Goal: Find specific page/section: Find specific page/section

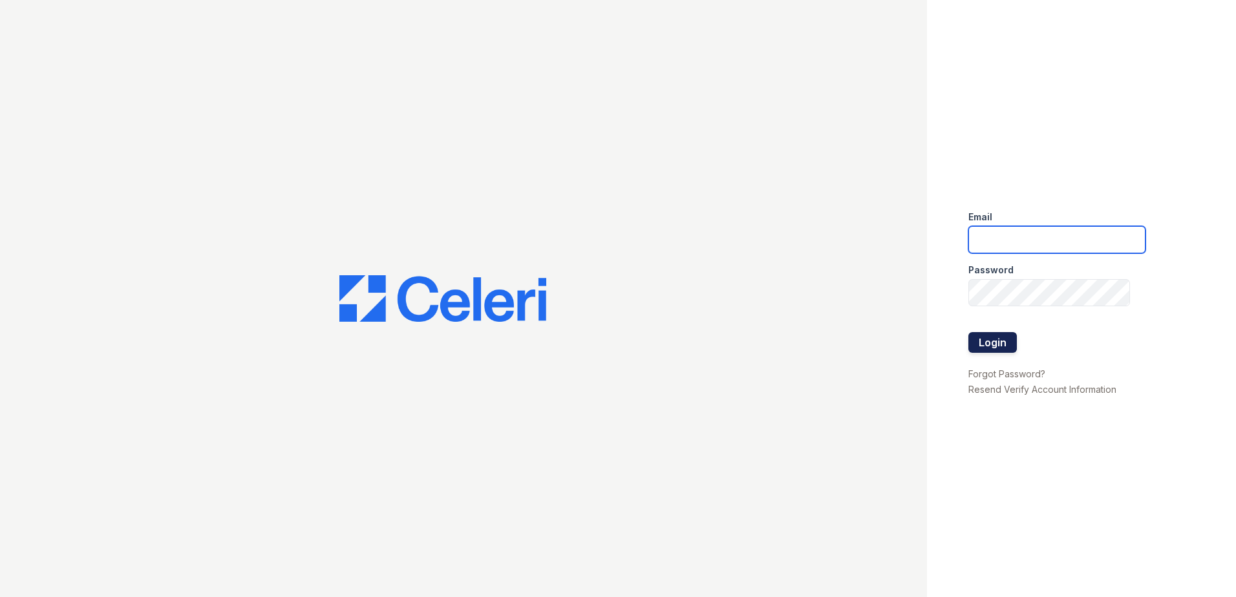
type input "csmith@trinity-pm.com"
click at [996, 337] on button "Login" at bounding box center [993, 342] width 48 height 21
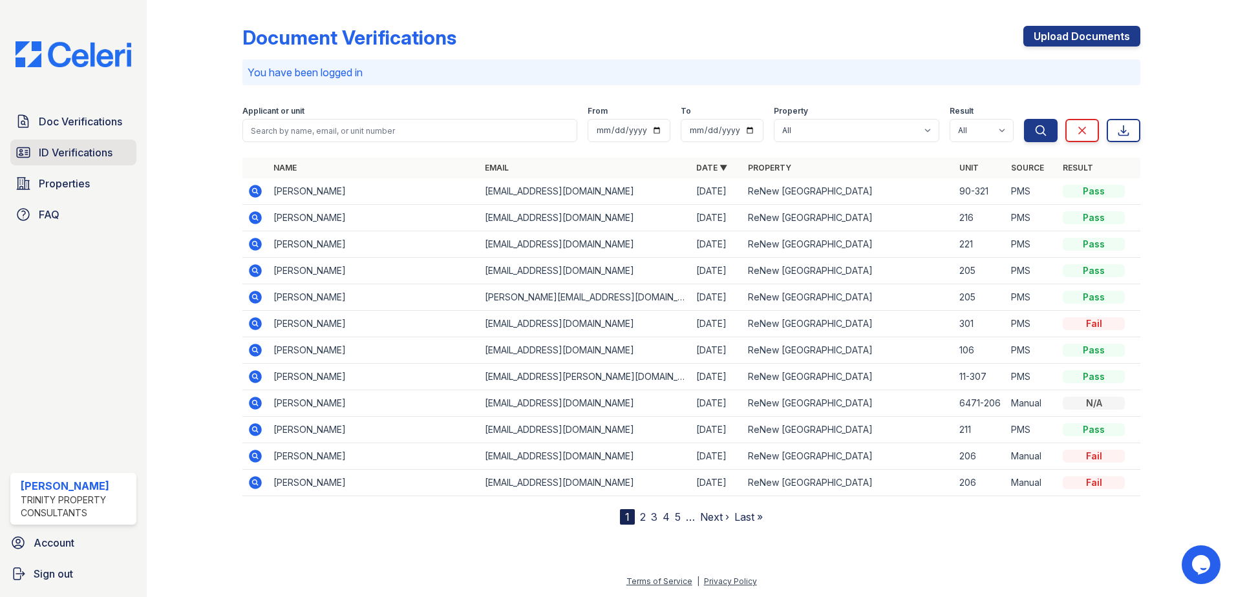
click at [103, 155] on span "ID Verifications" at bounding box center [76, 153] width 74 height 16
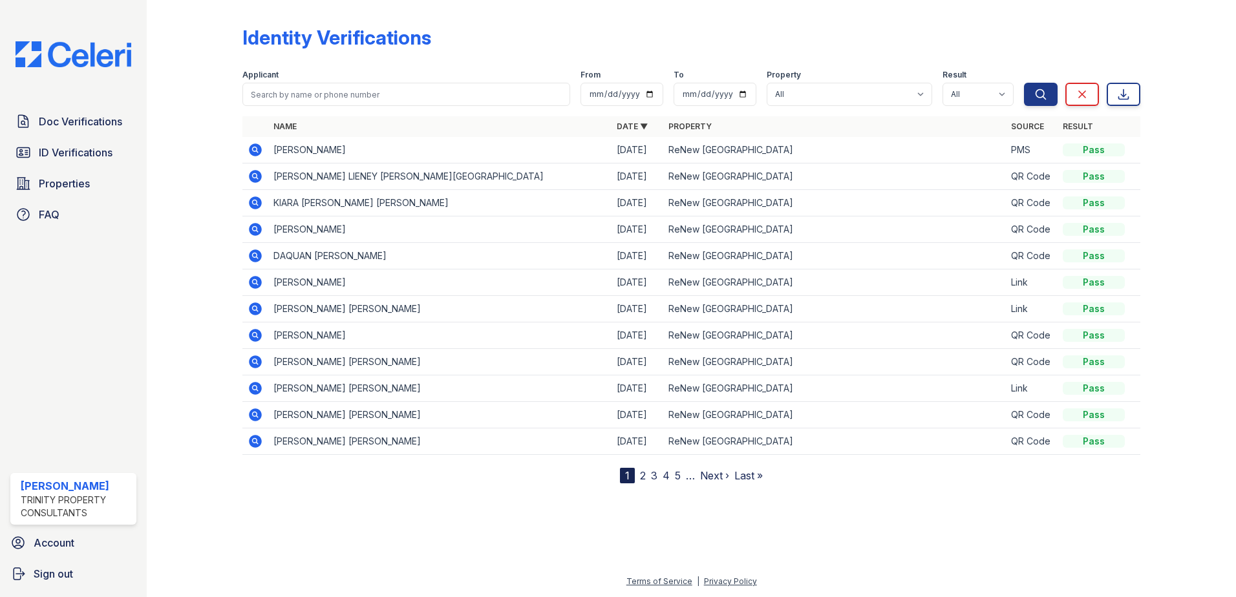
click at [643, 472] on link "2" at bounding box center [643, 475] width 6 height 13
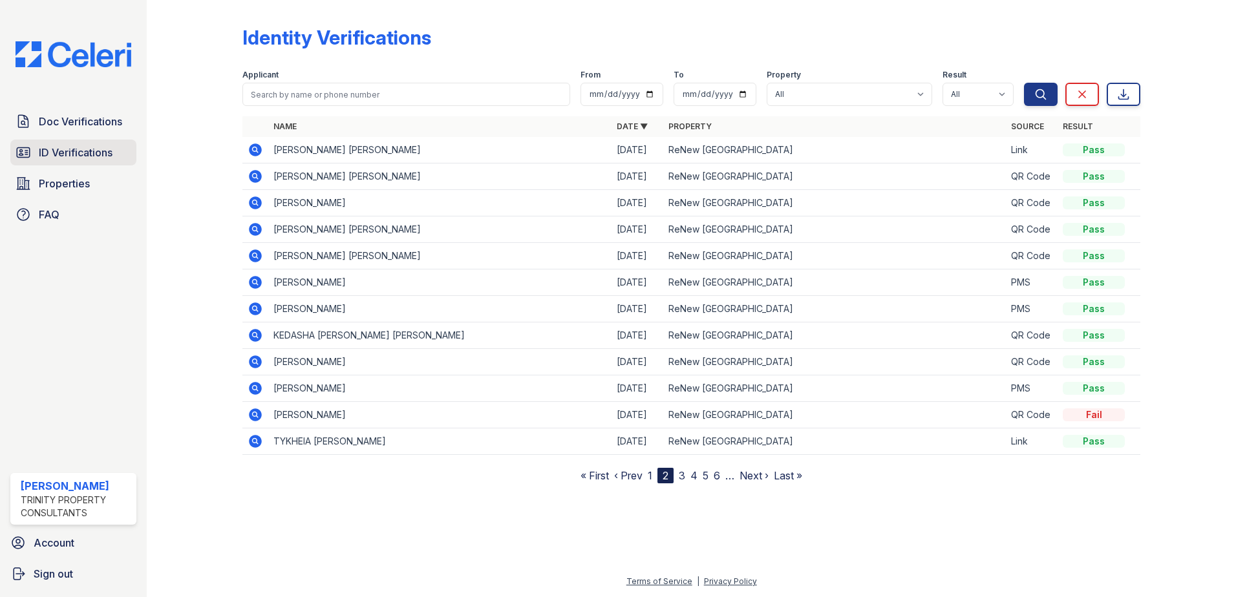
click at [87, 150] on span "ID Verifications" at bounding box center [76, 153] width 74 height 16
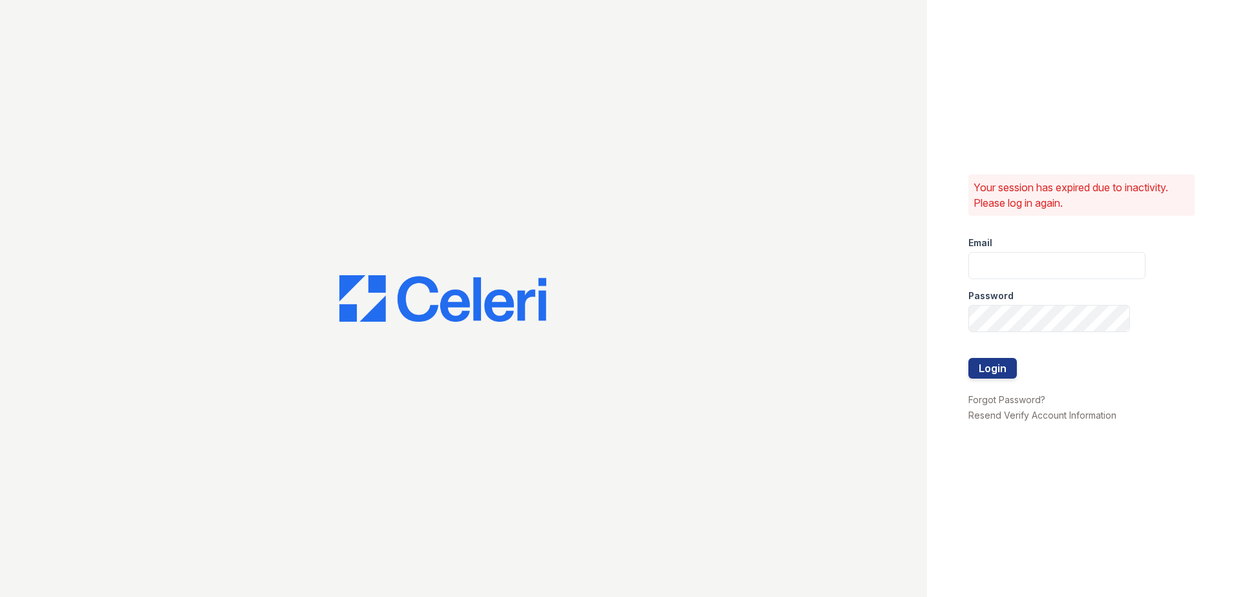
type input "csmith@trinity-pm.com"
click at [1003, 371] on button "Login" at bounding box center [993, 368] width 48 height 21
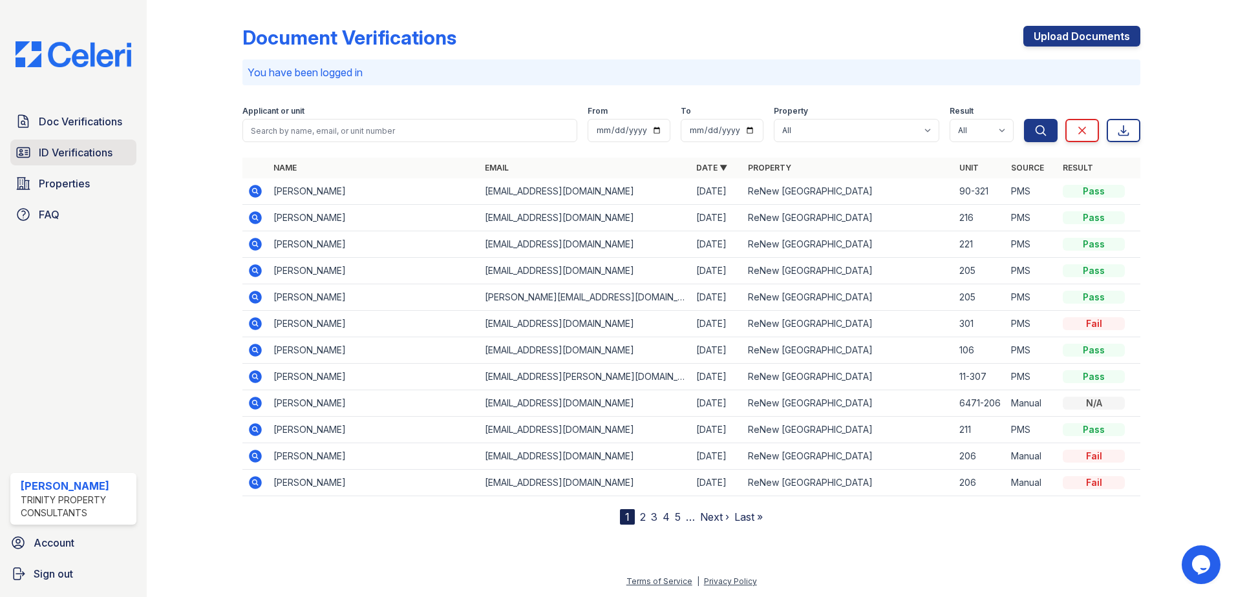
click at [100, 150] on span "ID Verifications" at bounding box center [76, 153] width 74 height 16
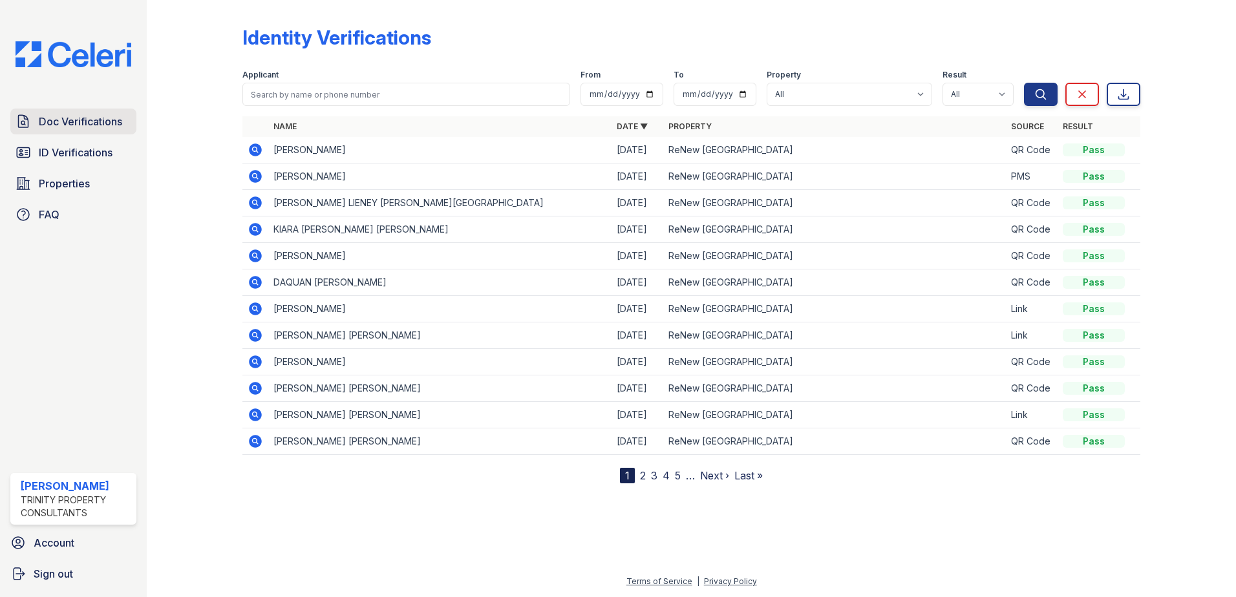
click at [74, 131] on link "Doc Verifications" at bounding box center [73, 122] width 126 height 26
